Goal: Transaction & Acquisition: Purchase product/service

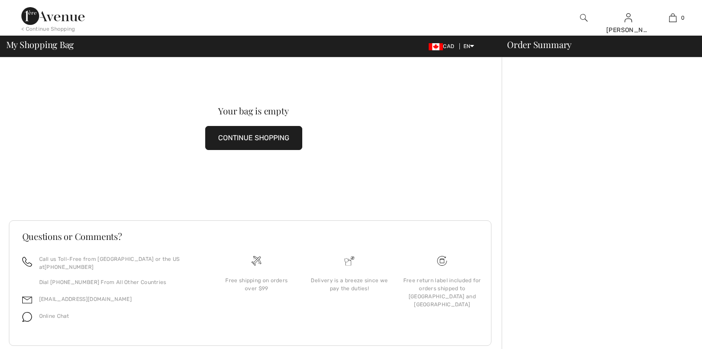
click at [253, 130] on button "CONTINUE SHOPPING" at bounding box center [253, 138] width 97 height 24
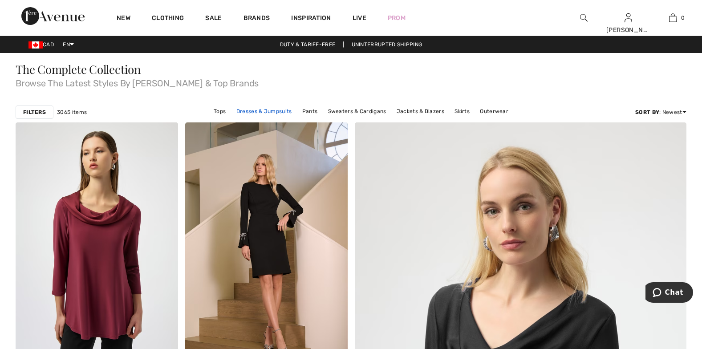
click at [249, 113] on link "Dresses & Jumpsuits" at bounding box center [264, 111] width 65 height 12
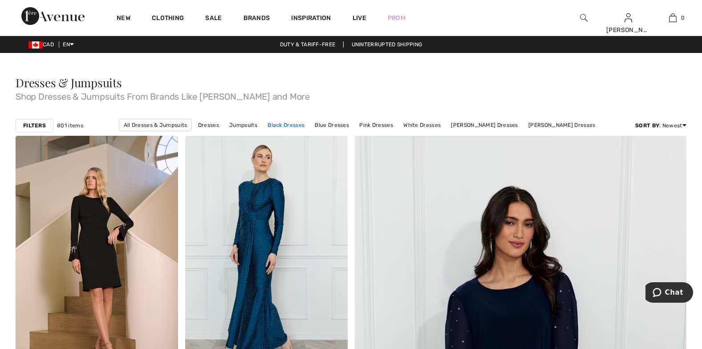
click at [283, 124] on link "Black Dresses" at bounding box center [286, 125] width 46 height 12
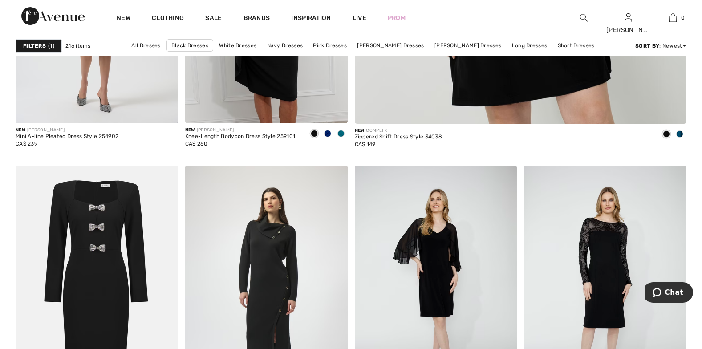
scroll to position [642, 0]
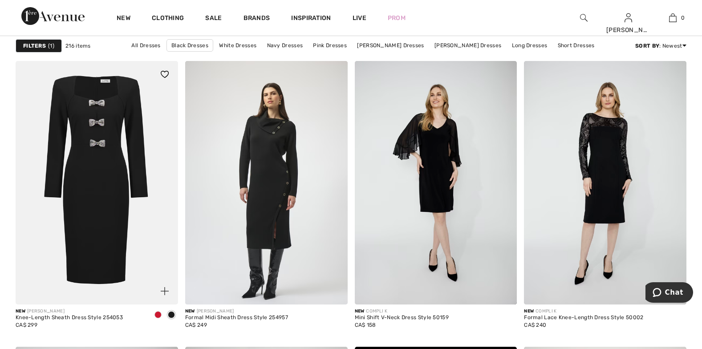
click at [114, 145] on img at bounding box center [97, 182] width 162 height 243
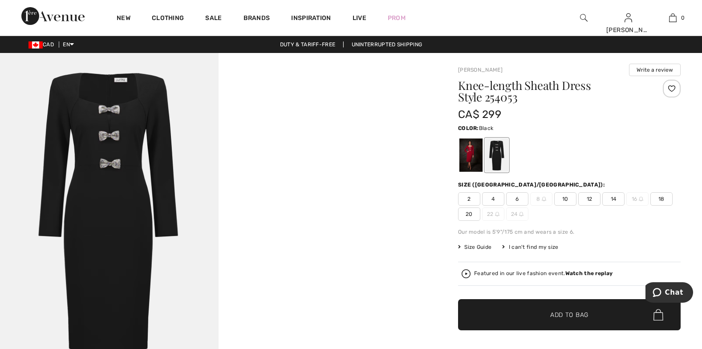
click at [494, 157] on div at bounding box center [496, 154] width 23 height 33
click at [495, 158] on div at bounding box center [496, 154] width 23 height 33
click at [592, 199] on span "12" at bounding box center [589, 198] width 22 height 13
click at [550, 312] on span "Add to Bag" at bounding box center [569, 314] width 38 height 9
